Goal: Information Seeking & Learning: Find specific fact

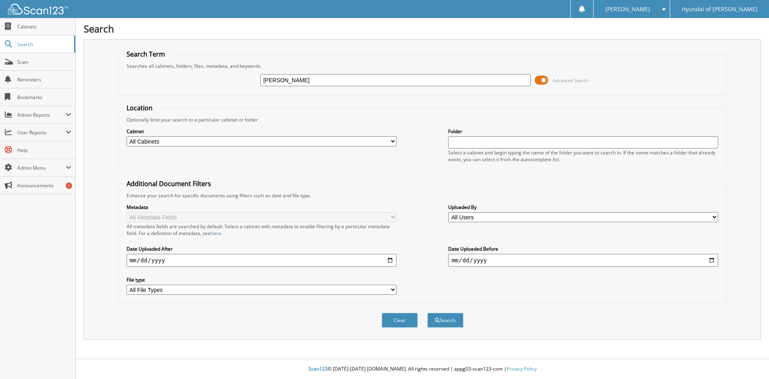
type input "murphy montgomery"
click at [428, 313] on button "Search" at bounding box center [446, 320] width 36 height 15
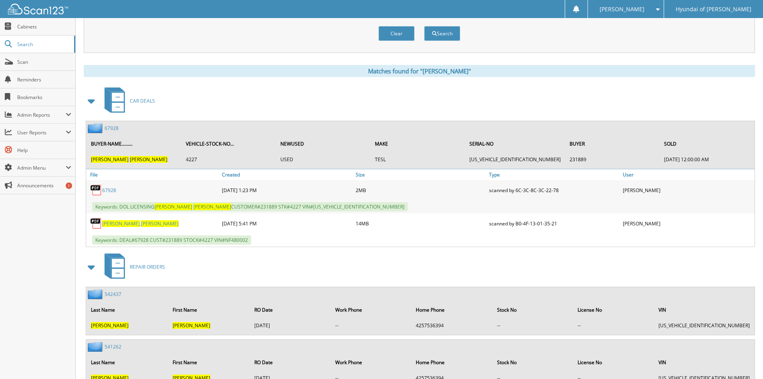
scroll to position [309, 0]
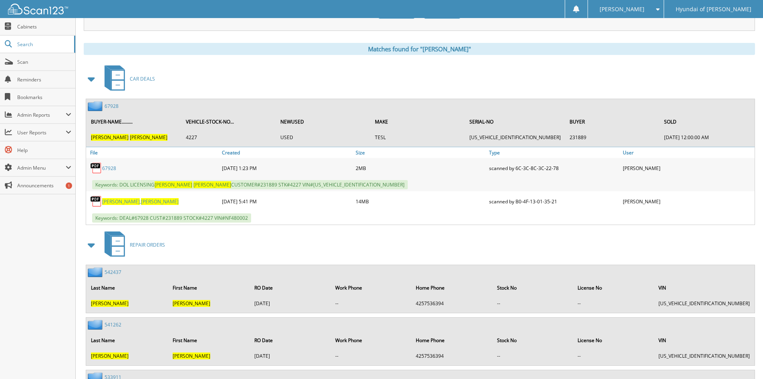
click at [126, 202] on span "MONTGOMERY" at bounding box center [121, 201] width 38 height 7
click at [26, 43] on span "Search" at bounding box center [43, 44] width 53 height 7
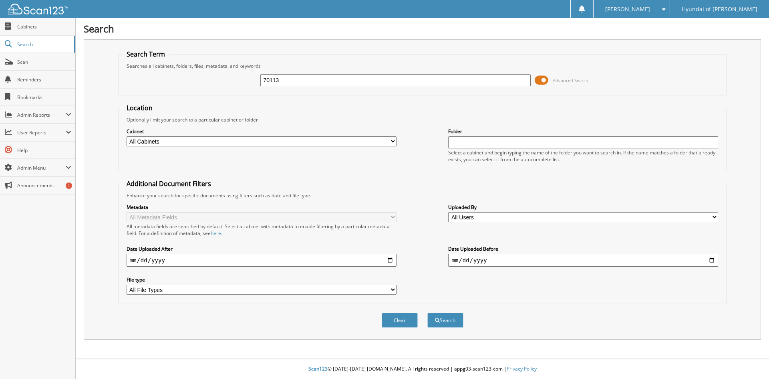
type input "70113"
click at [428, 313] on button "Search" at bounding box center [446, 320] width 36 height 15
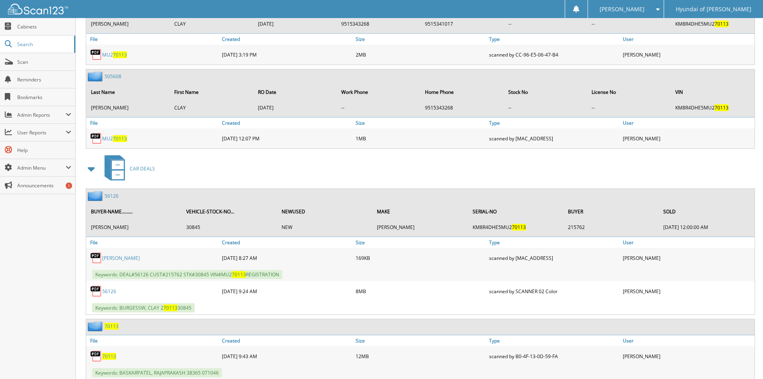
scroll to position [777, 0]
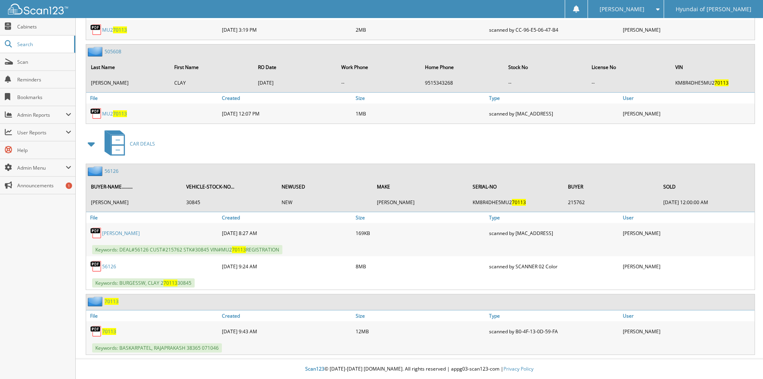
click at [106, 331] on span "70113" at bounding box center [109, 331] width 14 height 7
click at [22, 46] on span "Search" at bounding box center [43, 44] width 53 height 7
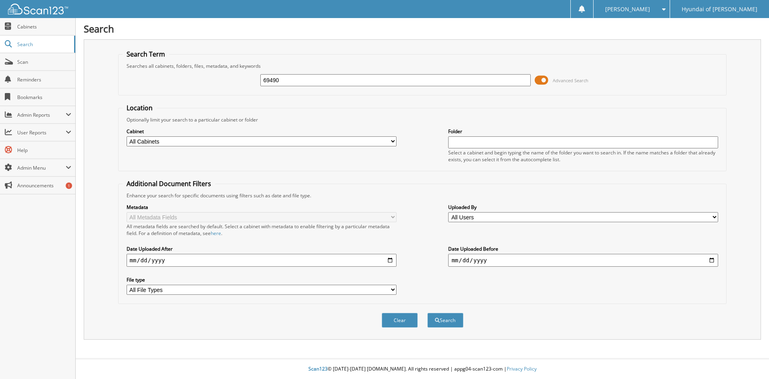
type input "69490"
click at [428, 313] on button "Search" at bounding box center [446, 320] width 36 height 15
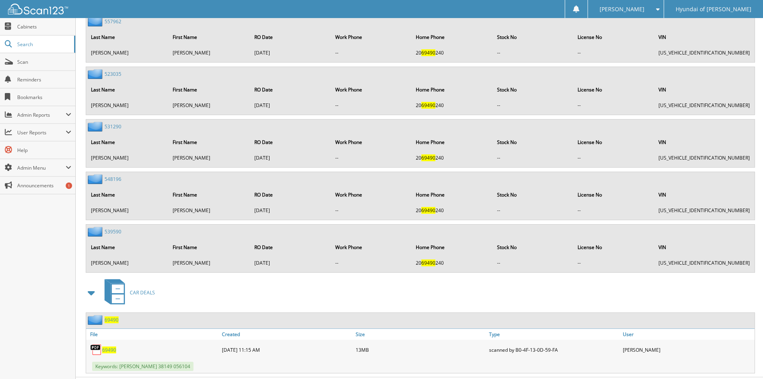
scroll to position [477, 0]
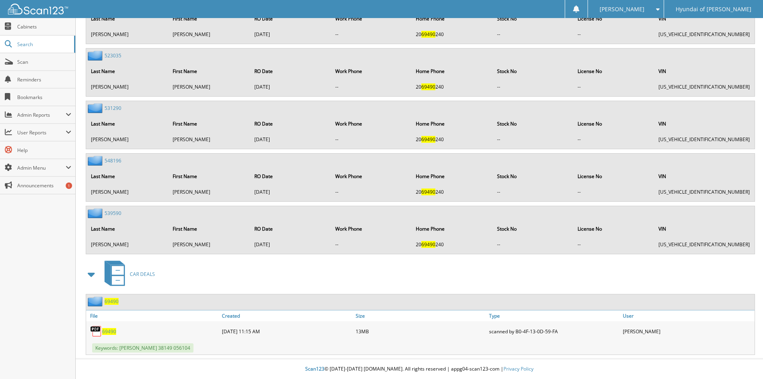
click at [111, 331] on span "69490" at bounding box center [109, 331] width 14 height 7
click at [111, 332] on span "69490" at bounding box center [109, 331] width 14 height 7
click at [113, 300] on span "69490" at bounding box center [112, 301] width 14 height 7
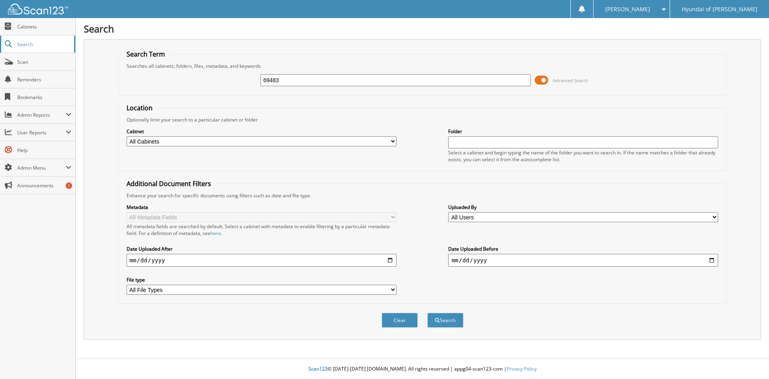
type input "69483"
click at [428, 313] on button "Search" at bounding box center [446, 320] width 36 height 15
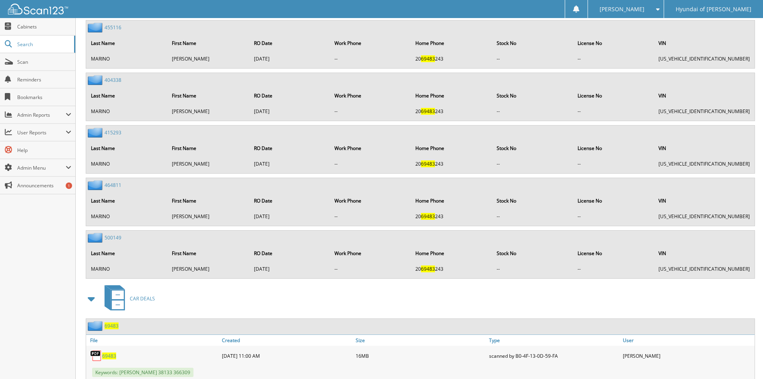
scroll to position [1235, 0]
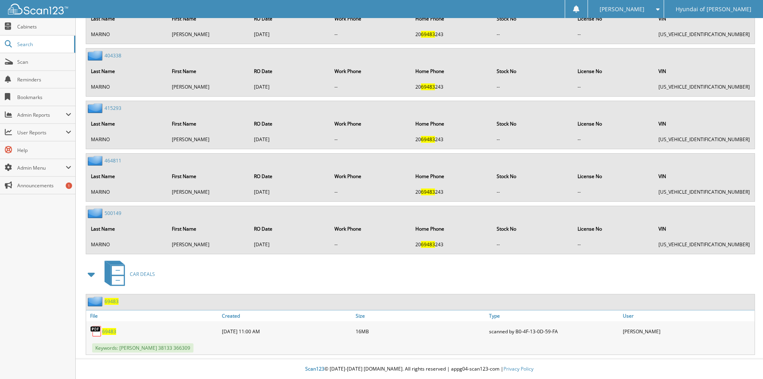
click at [113, 330] on span "69483" at bounding box center [109, 331] width 14 height 7
click at [112, 301] on span "69483" at bounding box center [112, 301] width 14 height 7
